Goal: Book appointment/travel/reservation

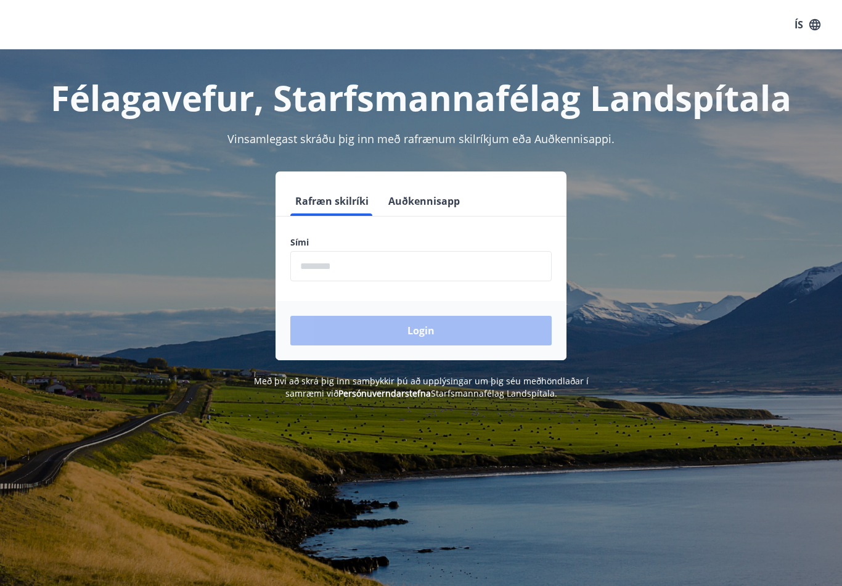
click at [321, 274] on input "phone" at bounding box center [420, 266] width 261 height 30
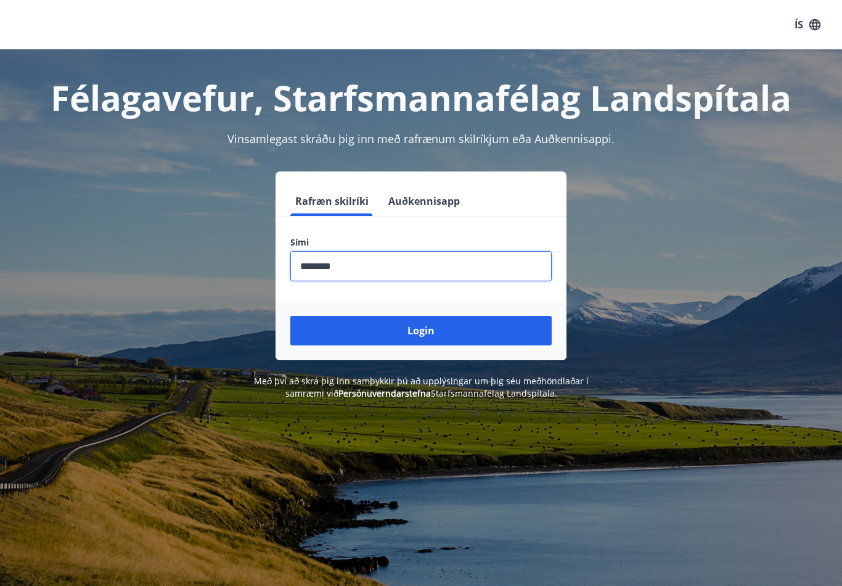
type input "********"
click at [355, 343] on button "Login" at bounding box center [420, 331] width 261 height 30
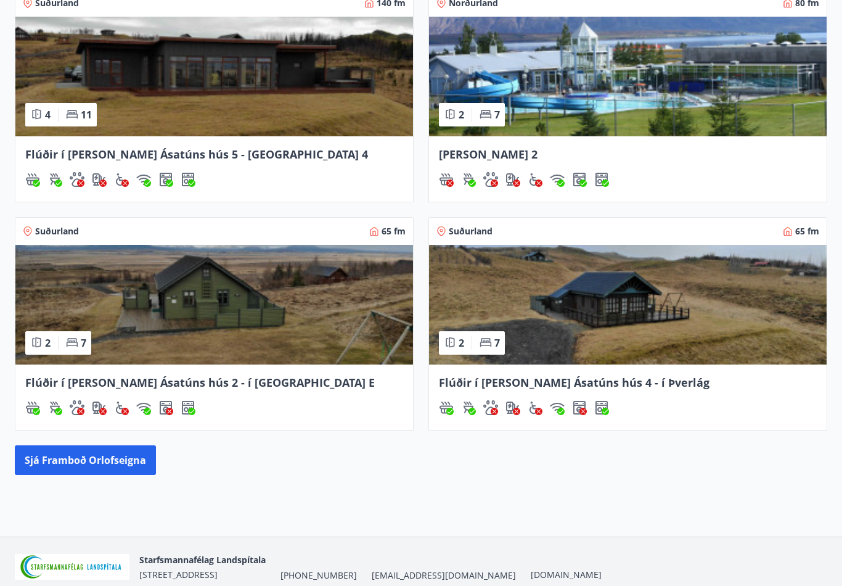
scroll to position [568, 0]
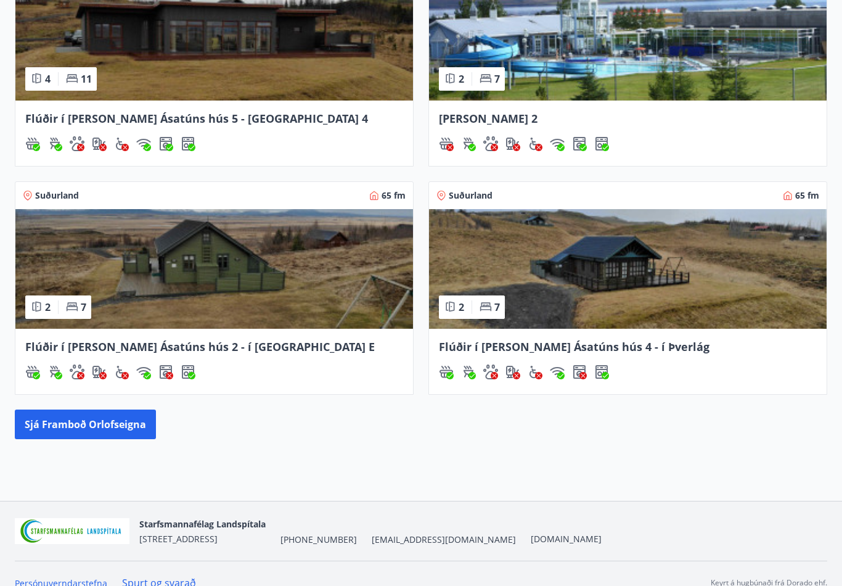
click at [66, 427] on button "Sjá framboð orlofseigna" at bounding box center [85, 424] width 141 height 30
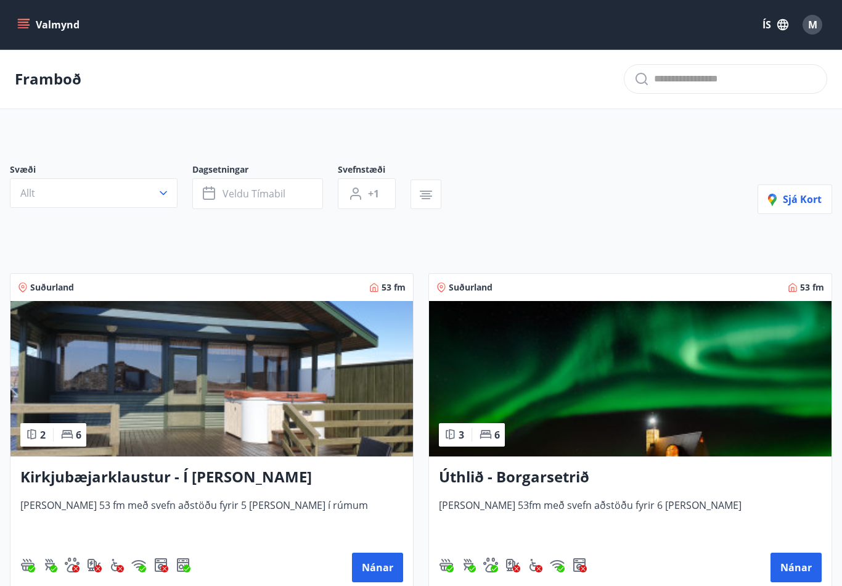
click at [216, 191] on icon "button" at bounding box center [210, 193] width 15 height 15
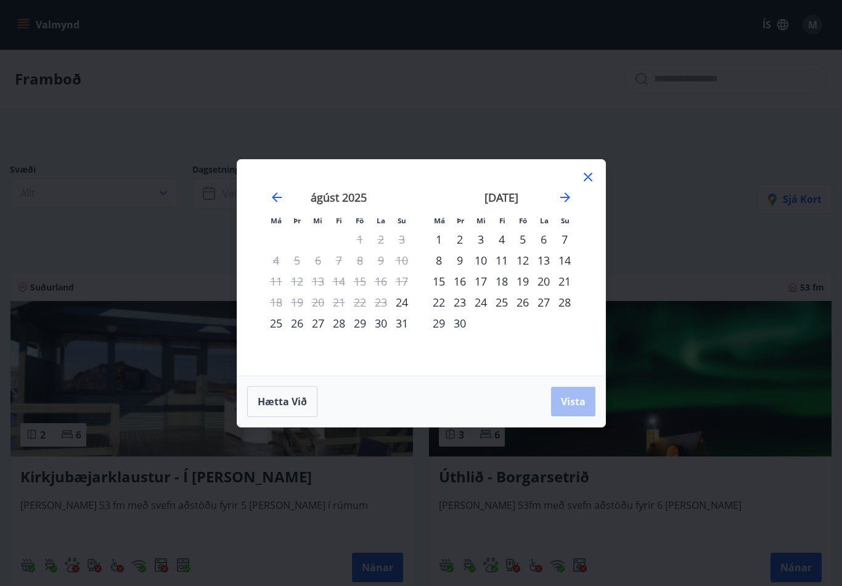
click at [565, 197] on icon "Move forward to switch to the next month." at bounding box center [565, 197] width 10 height 10
click at [561, 201] on icon "Move forward to switch to the next month." at bounding box center [565, 197] width 15 height 15
click at [523, 306] on div "21" at bounding box center [522, 302] width 21 height 21
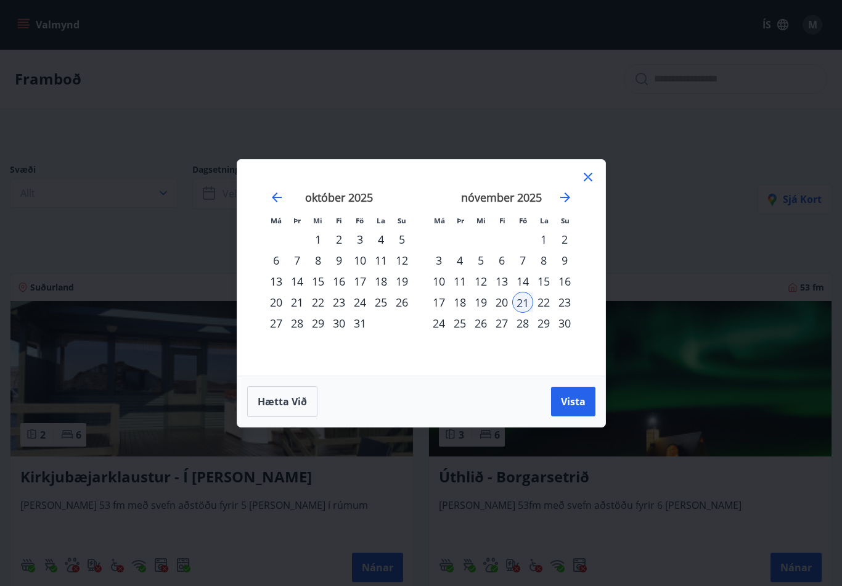
click at [435, 327] on div "24" at bounding box center [438, 323] width 21 height 21
click at [501, 300] on div "20" at bounding box center [501, 302] width 21 height 21
click at [576, 404] on span "Vista" at bounding box center [573, 401] width 25 height 14
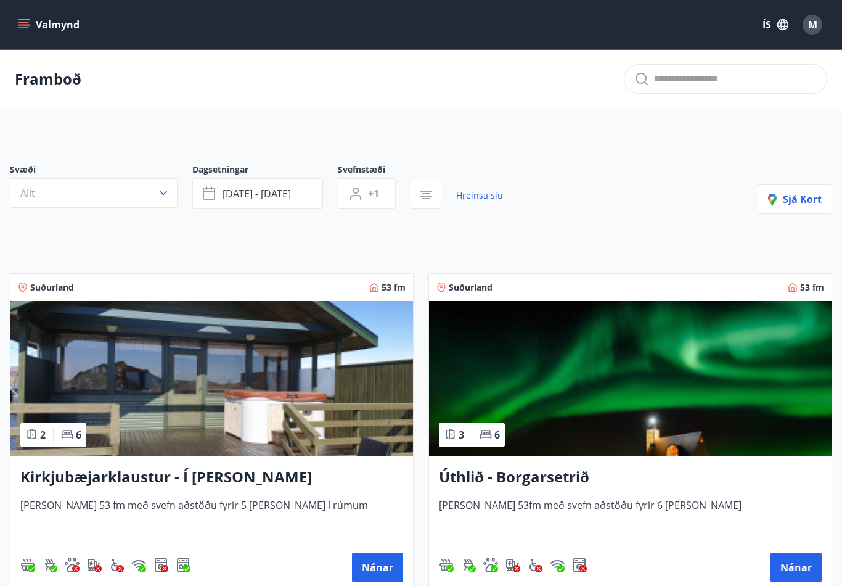
click at [379, 195] on span "+1" at bounding box center [373, 194] width 11 height 14
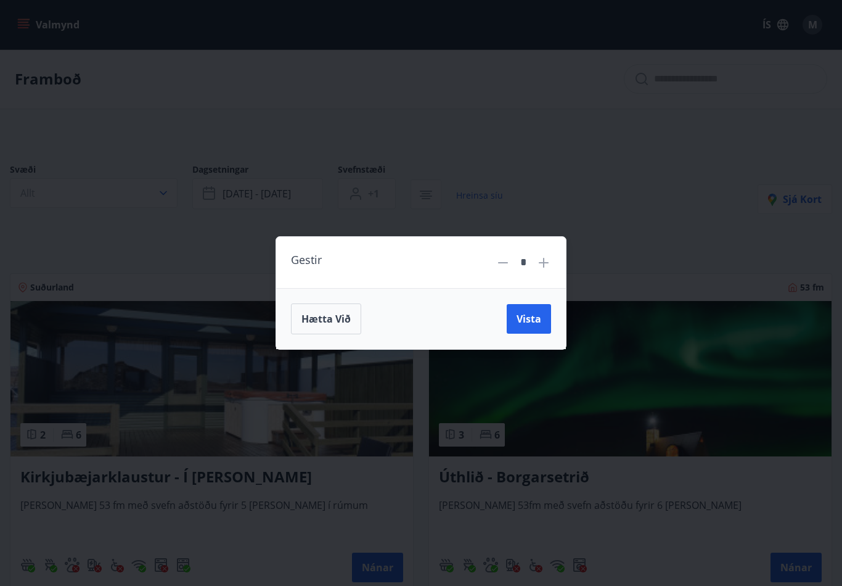
click at [544, 268] on icon at bounding box center [543, 262] width 15 height 15
type input "*"
click at [334, 316] on span "Hætta við" at bounding box center [325, 319] width 49 height 14
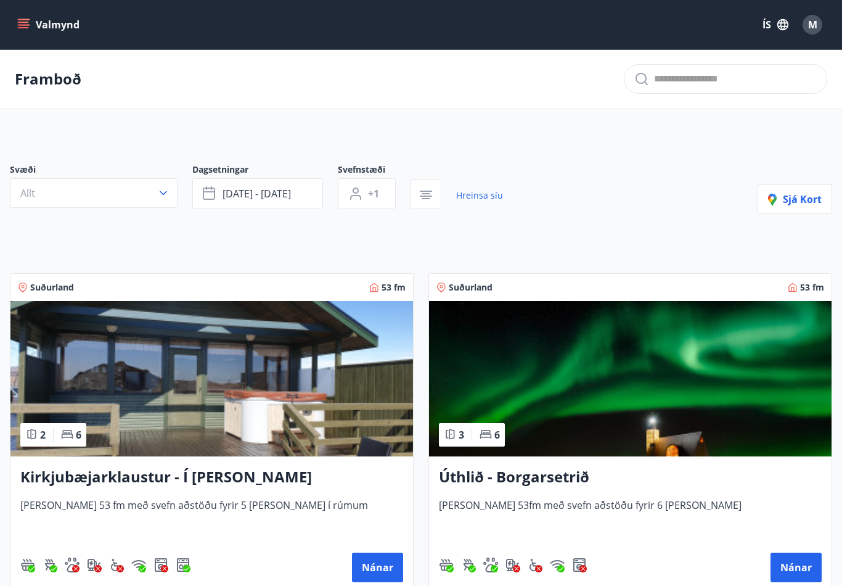
click at [165, 194] on icon "button" at bounding box center [163, 193] width 12 height 12
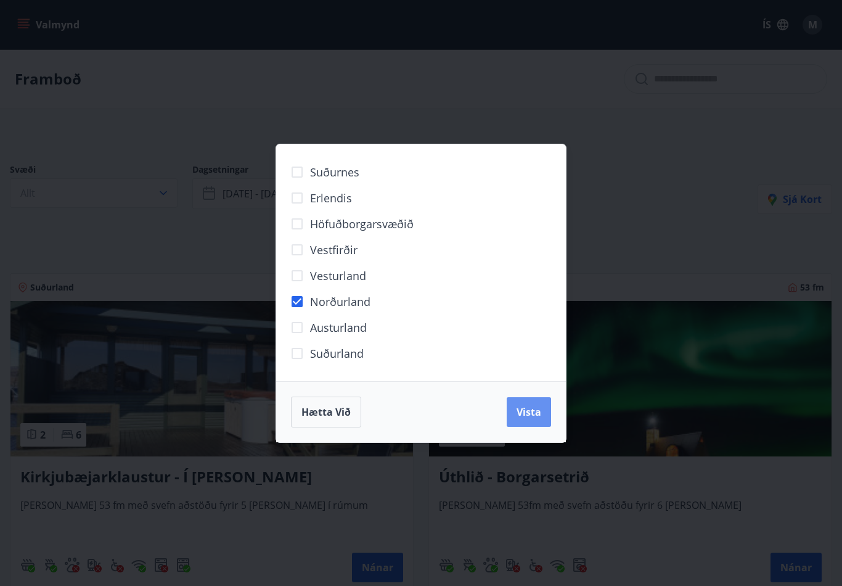
click at [538, 415] on span "Vista" at bounding box center [529, 412] width 25 height 14
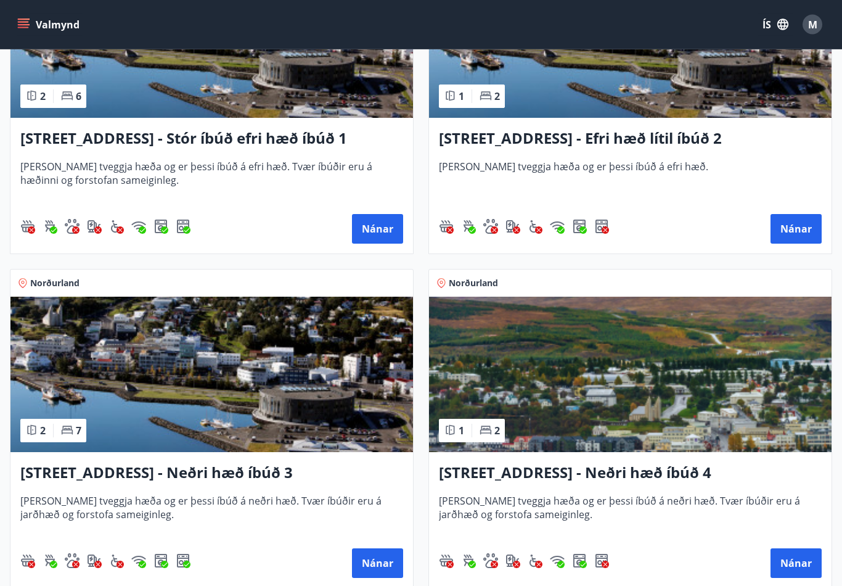
scroll to position [428, 0]
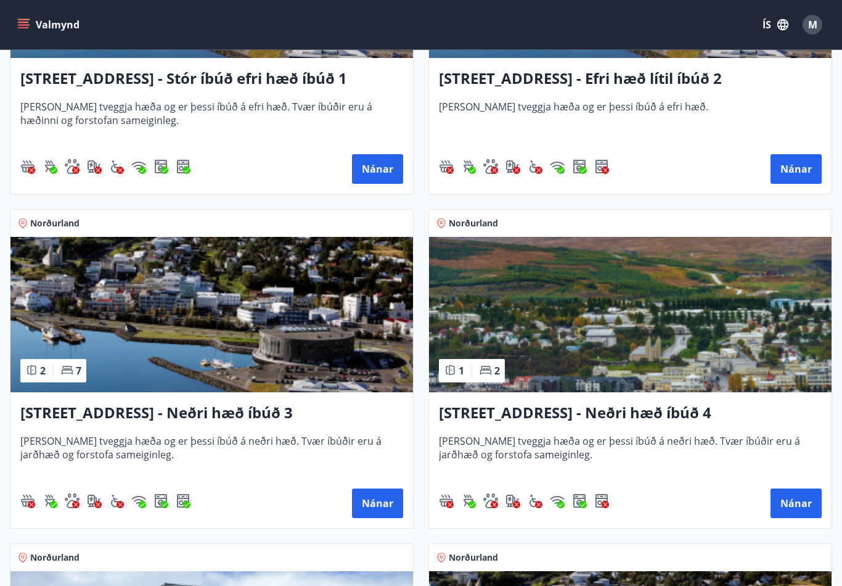
click at [105, 329] on img at bounding box center [211, 314] width 403 height 155
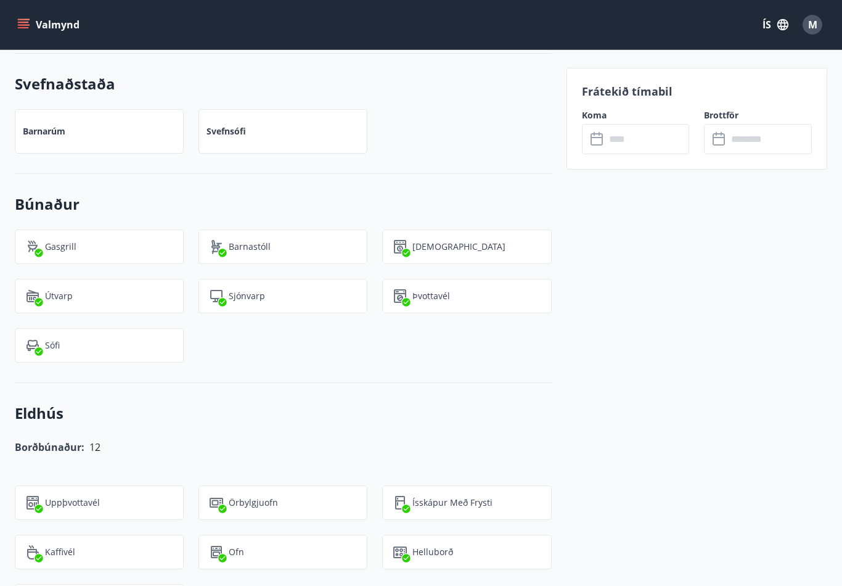
scroll to position [973, 0]
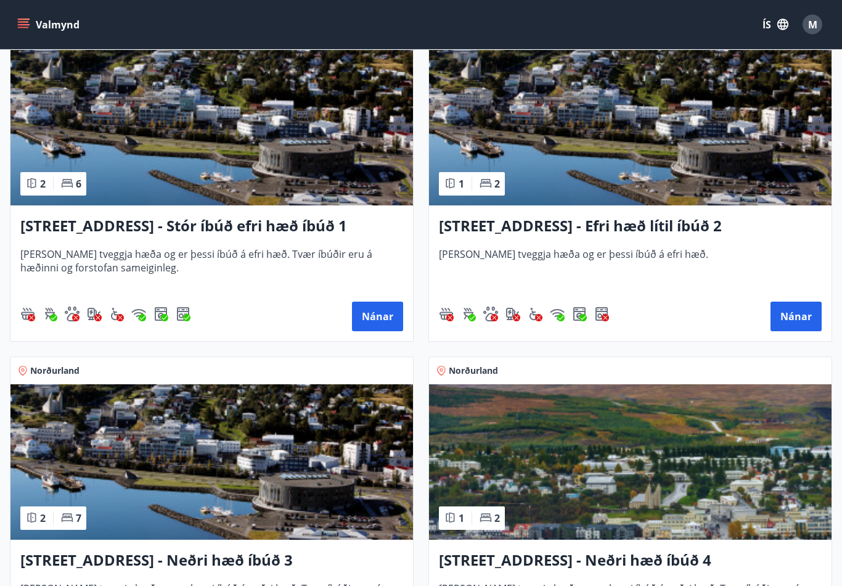
scroll to position [257, 0]
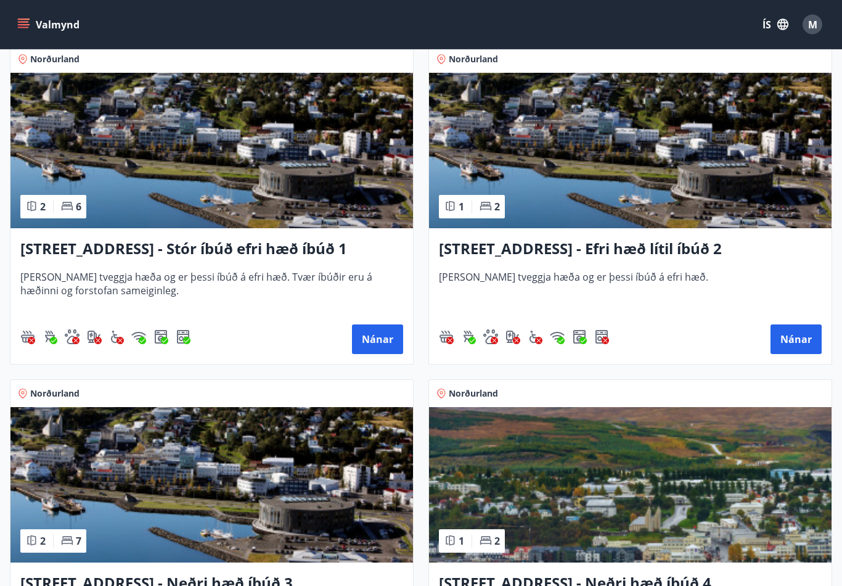
click at [377, 345] on button "Nánar" at bounding box center [377, 340] width 51 height 30
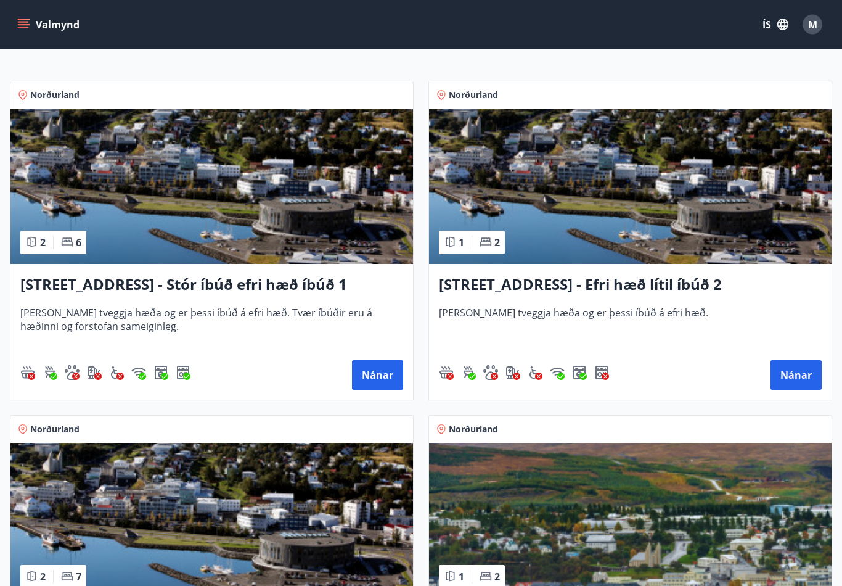
scroll to position [205, 0]
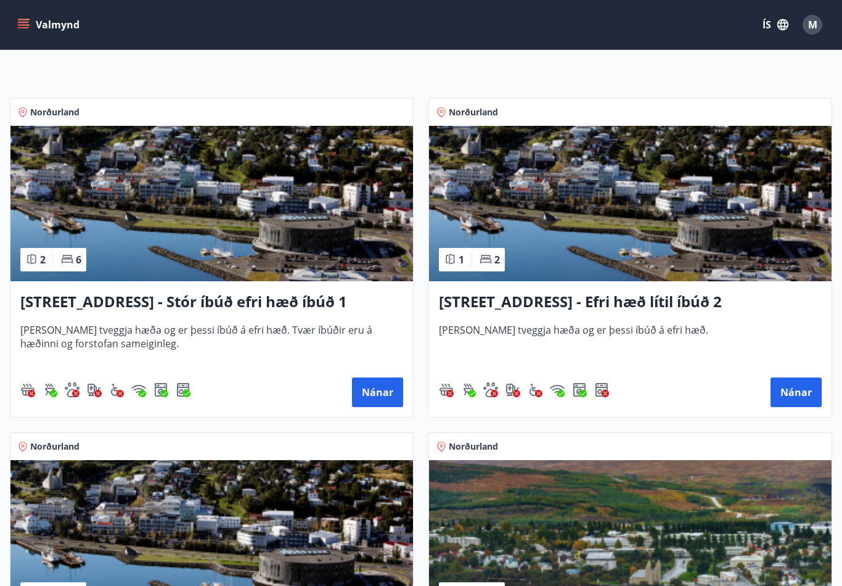
click at [171, 211] on img at bounding box center [211, 203] width 403 height 155
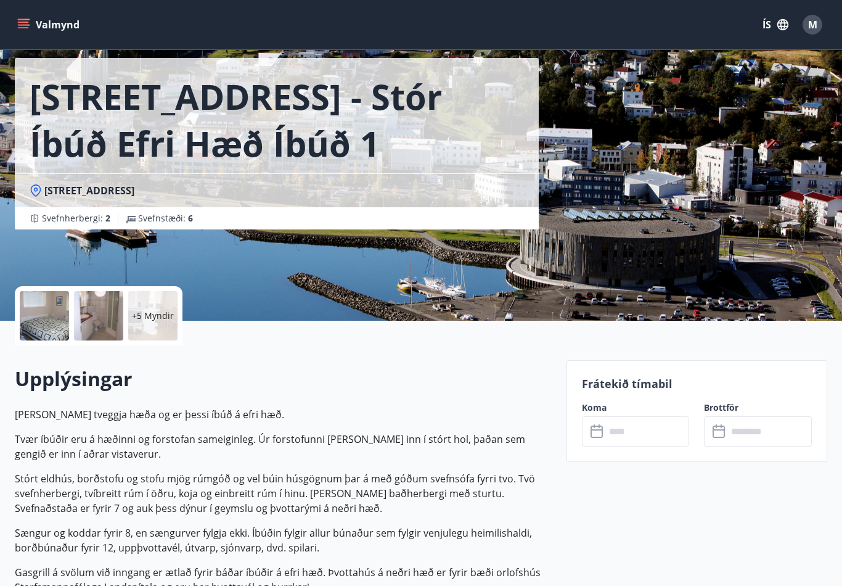
scroll to position [164, 0]
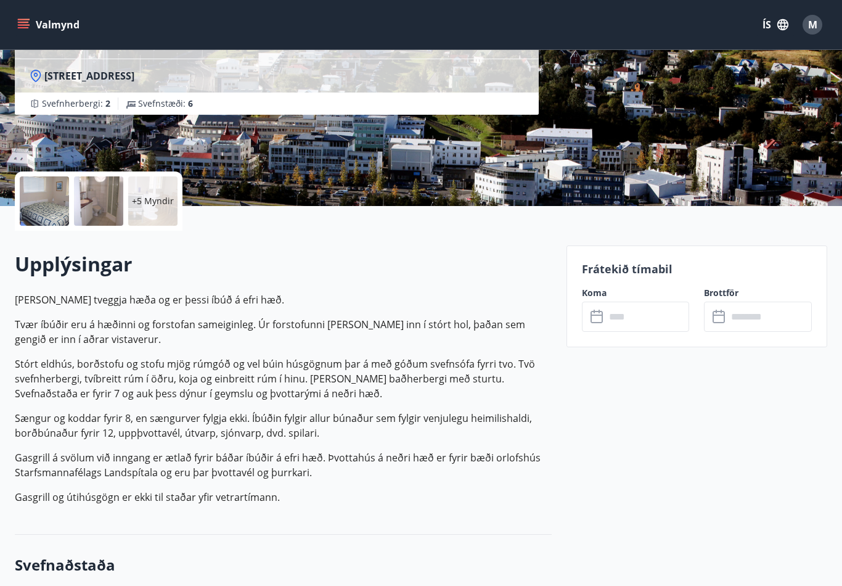
click at [615, 317] on input "text" at bounding box center [647, 316] width 84 height 30
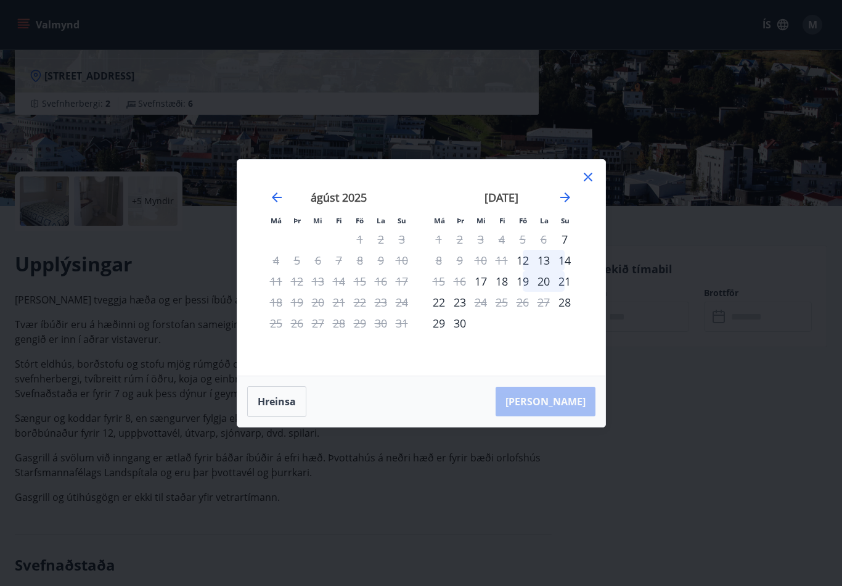
click at [563, 205] on icon "Move forward to switch to the next month." at bounding box center [565, 197] width 15 height 15
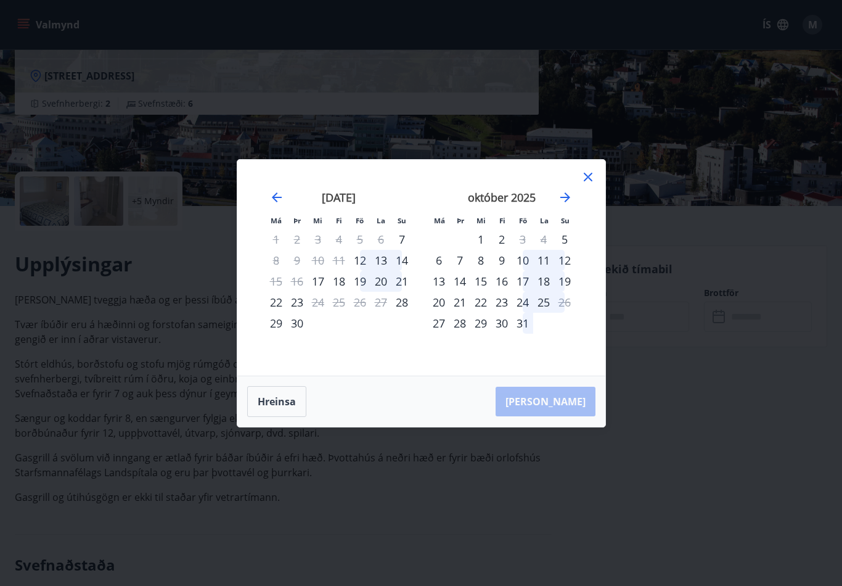
click at [569, 202] on icon "Move forward to switch to the next month." at bounding box center [565, 197] width 10 height 10
click at [507, 309] on div "20" at bounding box center [501, 302] width 21 height 21
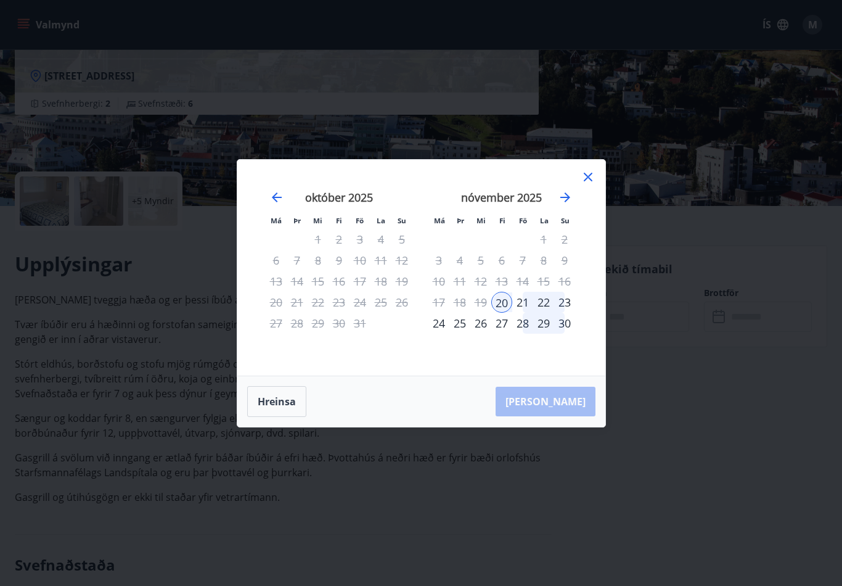
click at [519, 313] on div "21" at bounding box center [522, 302] width 21 height 21
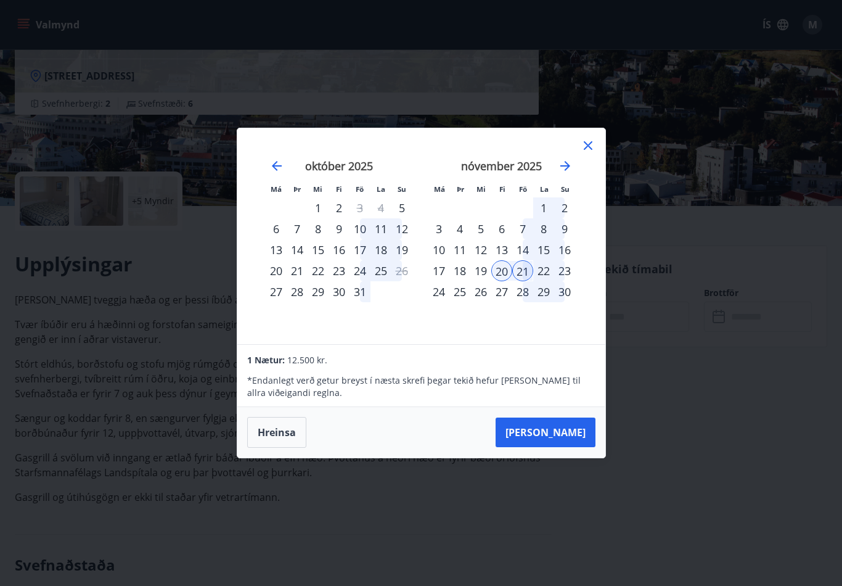
click at [526, 281] on div "21" at bounding box center [522, 270] width 21 height 21
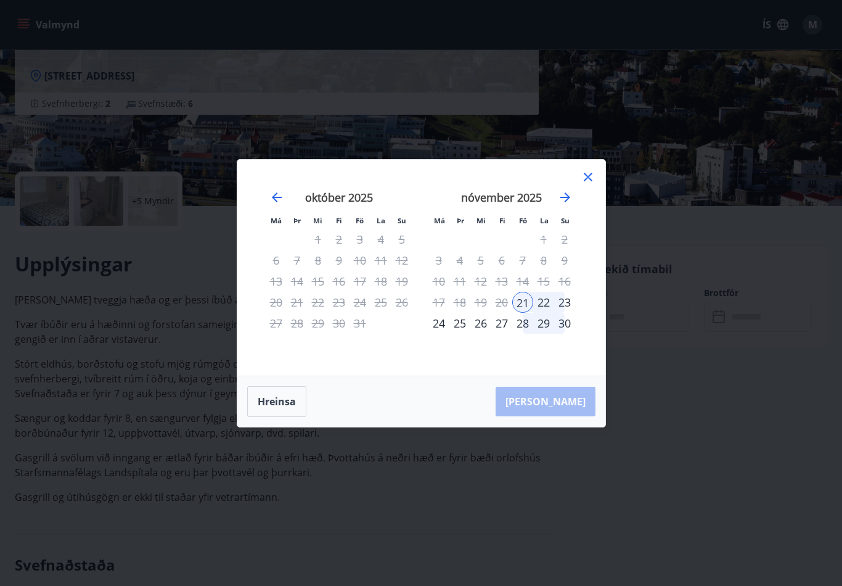
click at [446, 333] on div "24" at bounding box center [438, 323] width 21 height 21
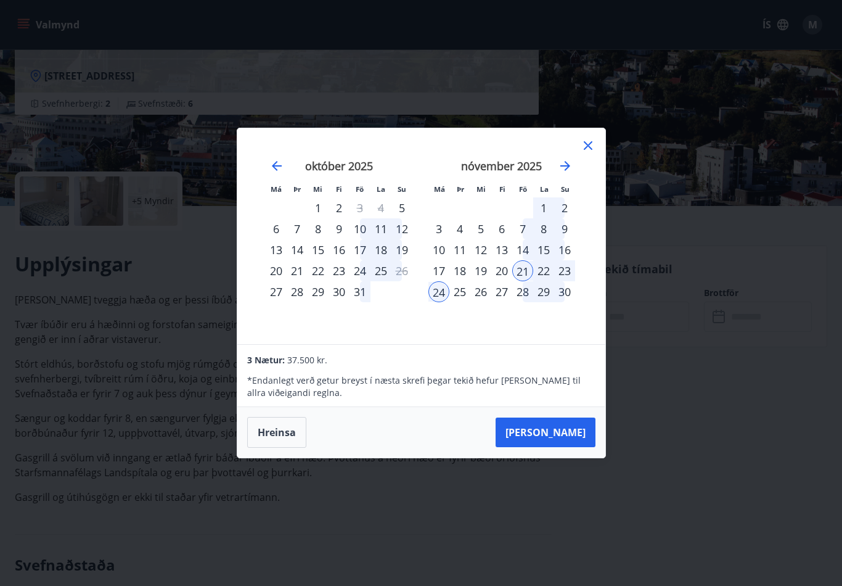
click at [568, 446] on button "Taka Frá" at bounding box center [546, 432] width 100 height 30
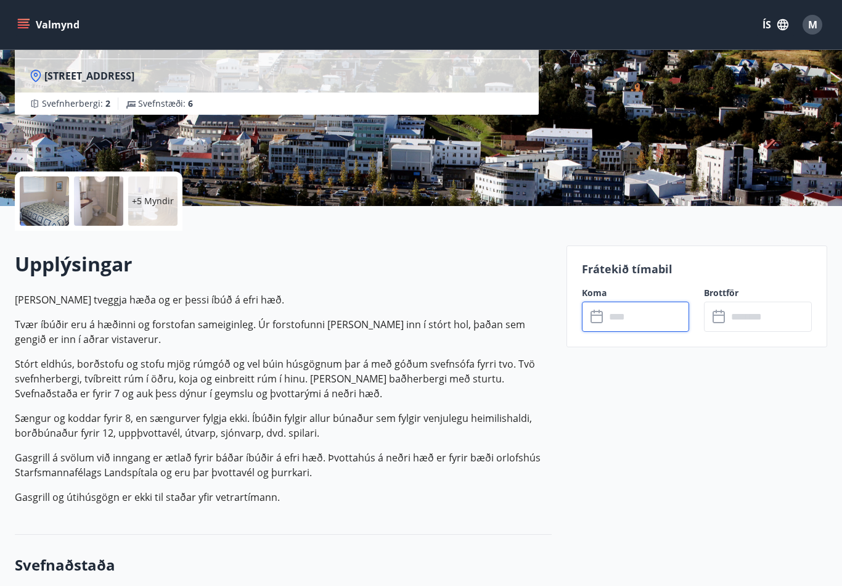
type input "******"
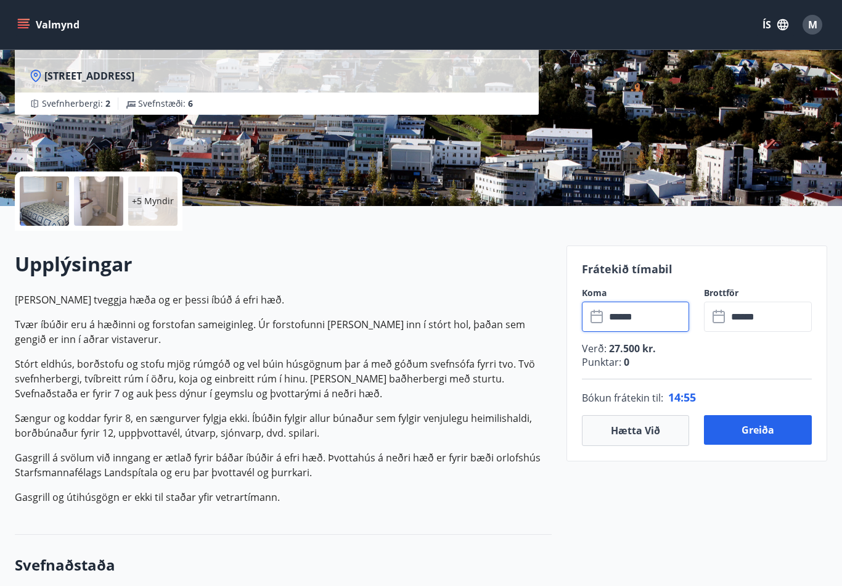
click at [763, 436] on button "Greiða" at bounding box center [758, 430] width 108 height 30
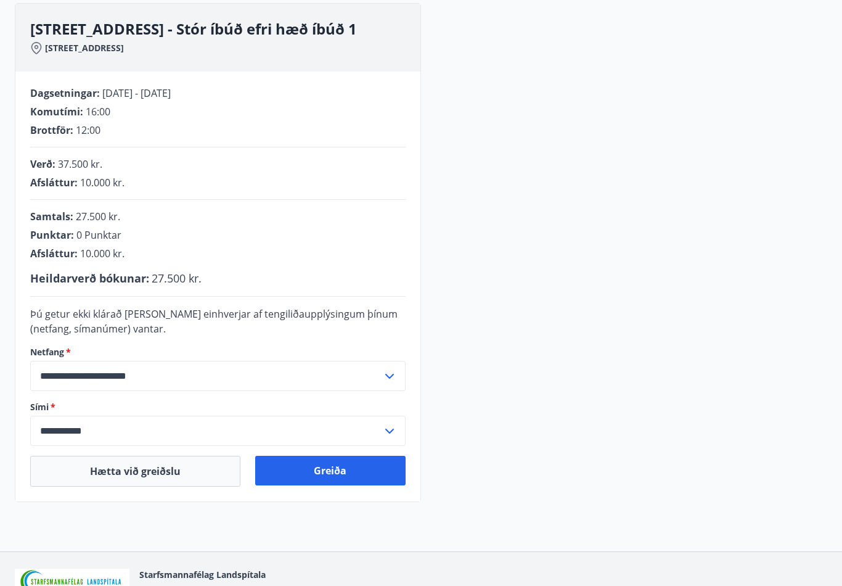
scroll to position [186, 0]
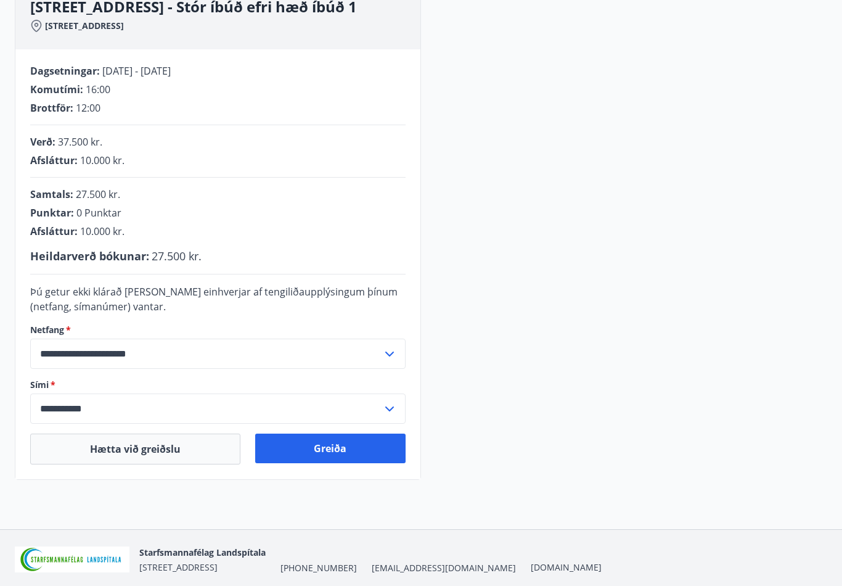
click at [332, 451] on button "Greiða" at bounding box center [330, 448] width 151 height 30
click at [333, 456] on button "Greiða" at bounding box center [330, 449] width 151 height 30
click at [335, 450] on div "Greiða" at bounding box center [330, 449] width 151 height 31
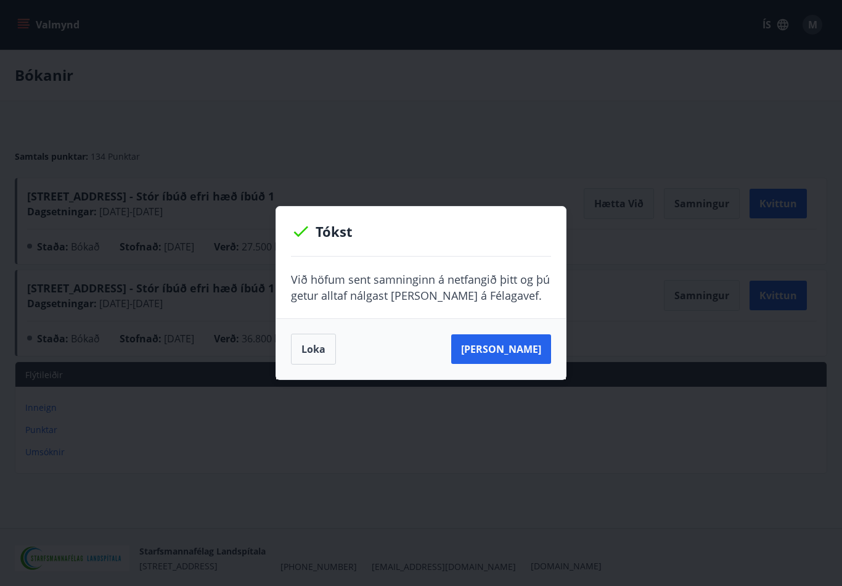
click at [520, 345] on button "Sjá samning" at bounding box center [501, 349] width 100 height 30
click at [523, 348] on button "Sjá samning" at bounding box center [501, 349] width 100 height 30
click at [310, 346] on button "Loka" at bounding box center [313, 348] width 45 height 31
